Goal: Task Accomplishment & Management: Manage account settings

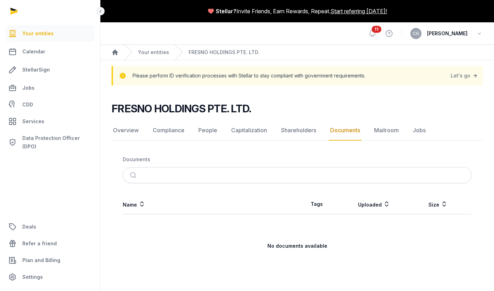
click at [381, 31] on span "11" at bounding box center [377, 29] width 10 height 7
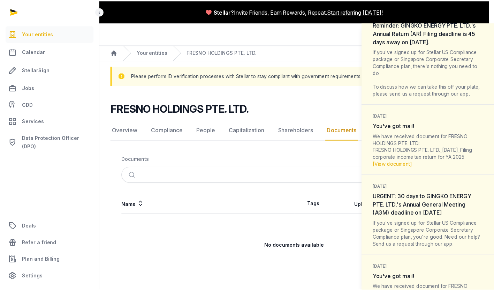
scroll to position [465, 0]
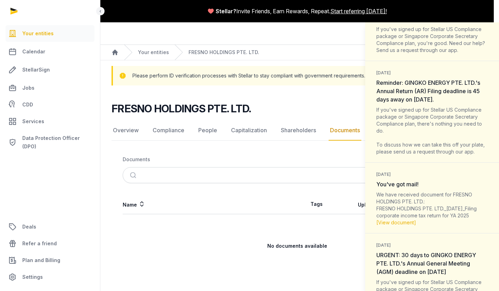
click at [289, 97] on div "Notifications (11) [PERSON_NAME] all as read 1 hour ago Heads up! The Financial…" at bounding box center [249, 145] width 499 height 291
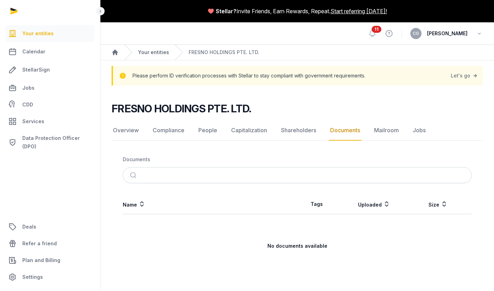
click at [150, 51] on link "Your entities" at bounding box center [153, 52] width 31 height 7
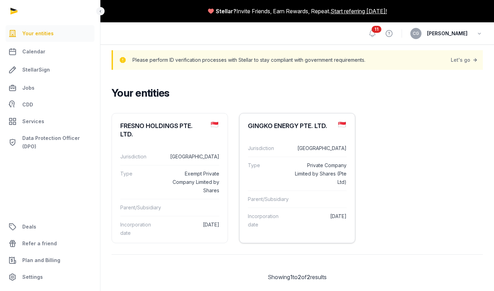
click at [295, 157] on div "Type Private Company Limited by Shares (Pte Ltd)" at bounding box center [297, 174] width 99 height 34
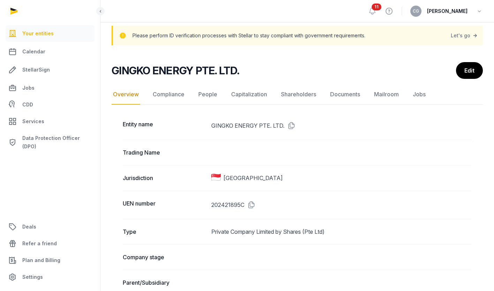
scroll to position [39, 0]
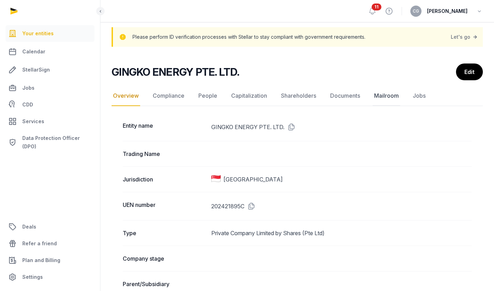
click at [379, 93] on link "Mailroom" at bounding box center [387, 96] width 28 height 20
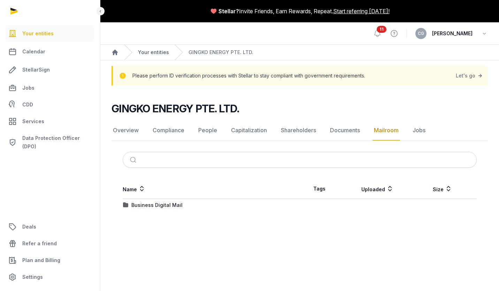
click at [160, 52] on link "Your entities" at bounding box center [153, 52] width 31 height 7
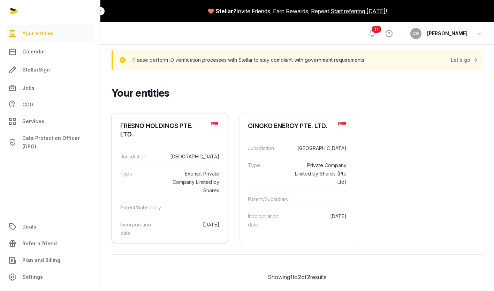
click at [180, 137] on div "FRESNO HOLDINGS PTE. LTD." at bounding box center [162, 130] width 85 height 17
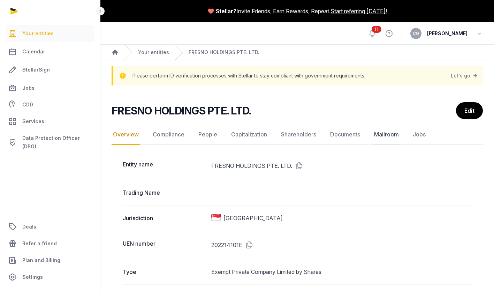
click at [391, 132] on link "Mailroom" at bounding box center [387, 134] width 28 height 20
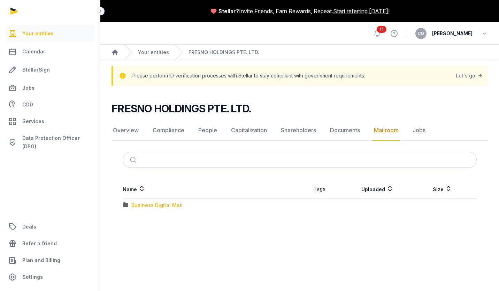
click at [163, 203] on div "Business Digital Mail" at bounding box center [156, 204] width 51 height 7
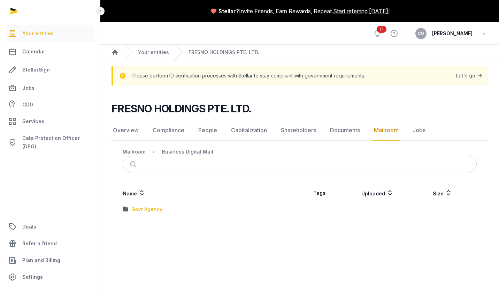
click at [152, 209] on div "Govt Agency" at bounding box center [146, 209] width 31 height 7
click at [0, 0] on div "Loading" at bounding box center [0, 0] width 0 height 0
click at [137, 208] on div "IRAS" at bounding box center [136, 209] width 11 height 7
click at [137, 236] on div "2025" at bounding box center [137, 234] width 12 height 7
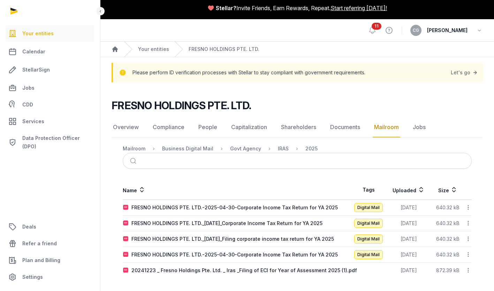
scroll to position [4, 0]
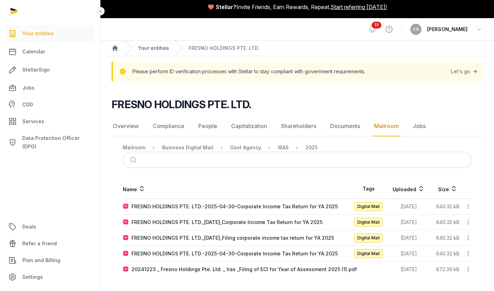
click at [157, 46] on link "Your entities" at bounding box center [153, 48] width 31 height 7
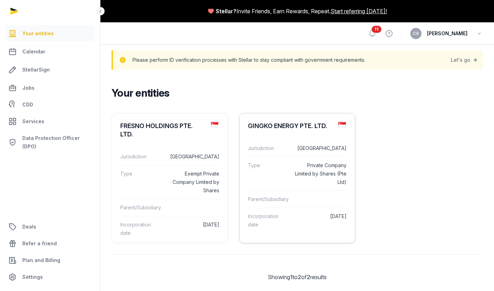
click at [295, 130] on div "GINGKO ENERGY PTE. LTD." at bounding box center [287, 126] width 79 height 8
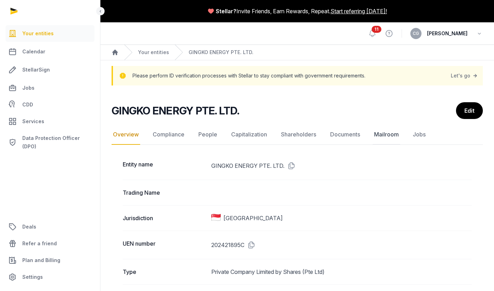
click at [383, 134] on link "Mailroom" at bounding box center [387, 134] width 28 height 20
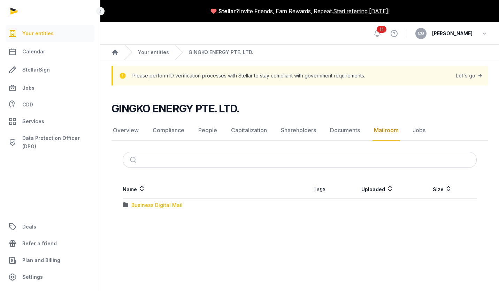
click at [155, 205] on div "Business Digital Mail" at bounding box center [156, 204] width 51 height 7
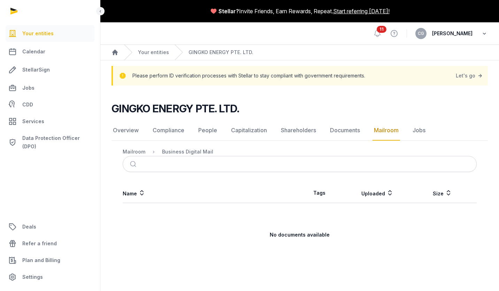
click at [486, 35] on icon "button" at bounding box center [484, 34] width 7 height 10
click at [425, 61] on button "Sign out" at bounding box center [449, 62] width 78 height 13
